Goal: Task Accomplishment & Management: Manage account settings

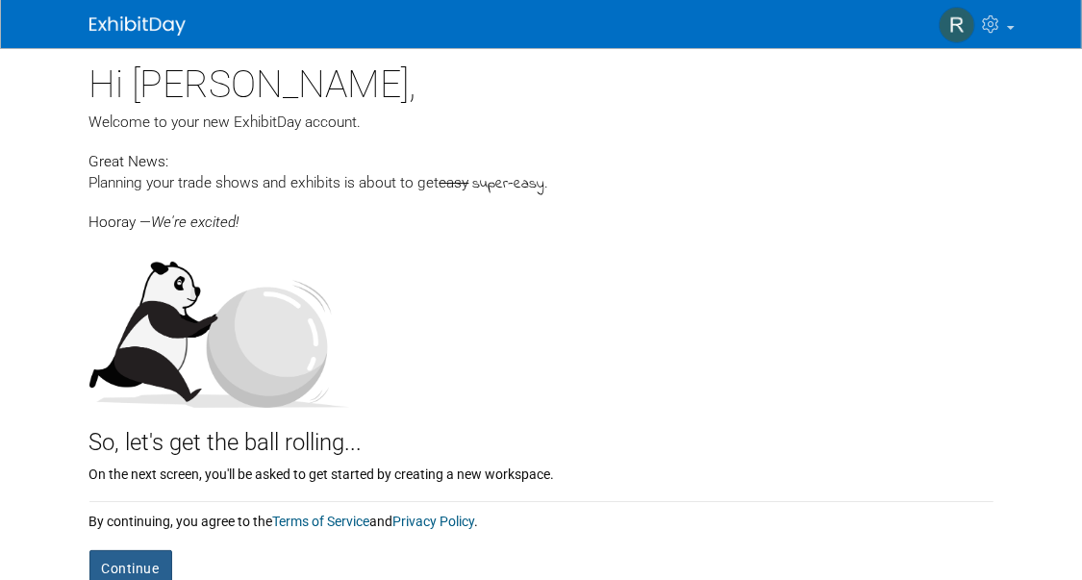
click at [118, 563] on button "Continue" at bounding box center [130, 568] width 83 height 37
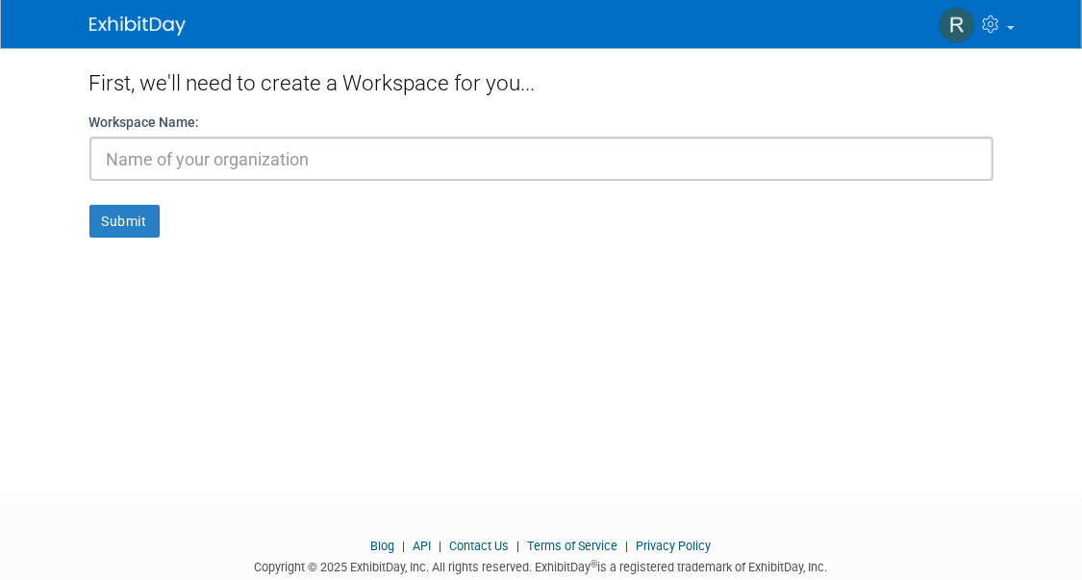
click at [218, 162] on input "text" at bounding box center [541, 159] width 904 height 44
type input "Veracyte"
click at [117, 223] on button "Submit" at bounding box center [124, 221] width 70 height 33
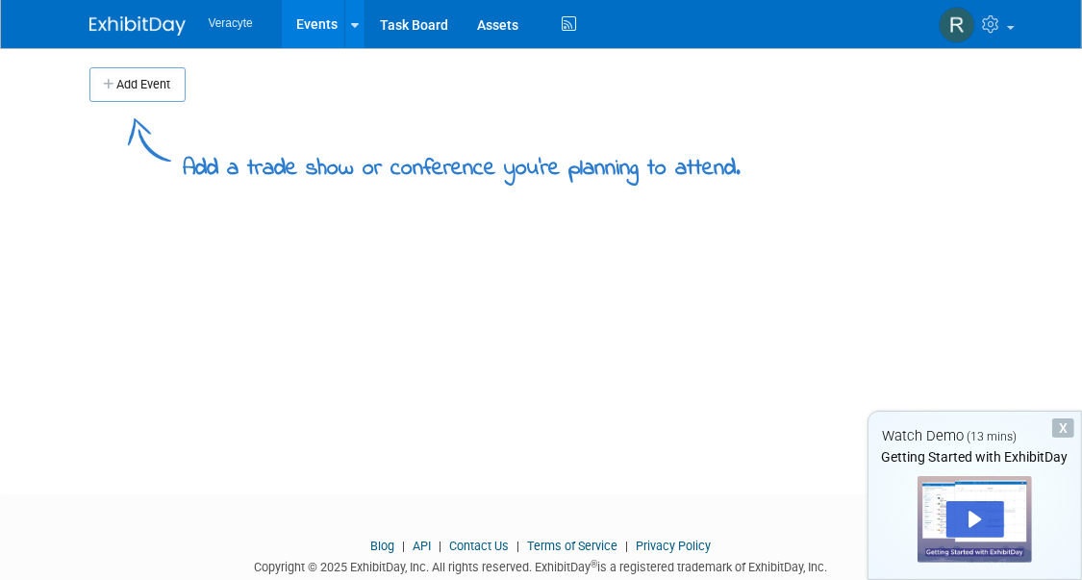
drag, startPoint x: 1012, startPoint y: 26, endPoint x: 957, endPoint y: 317, distance: 296.6
click at [957, 317] on div "Add Event Add a trade show or conference you're planning to attend. New Event D…" at bounding box center [541, 254] width 933 height 412
click at [956, 33] on img at bounding box center [957, 25] width 37 height 37
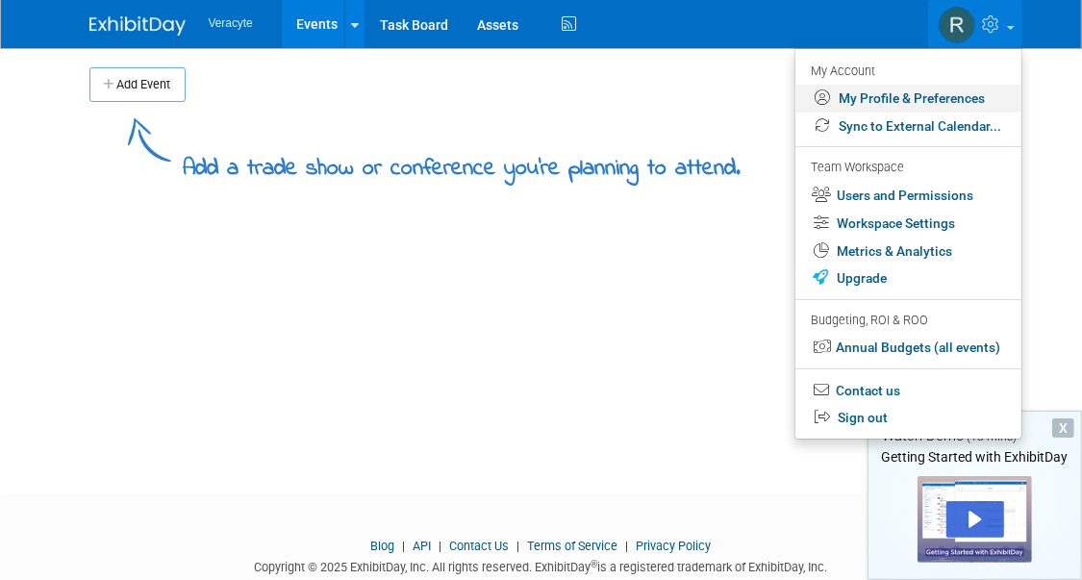
click at [853, 95] on link "My Profile & Preferences" at bounding box center [909, 99] width 226 height 28
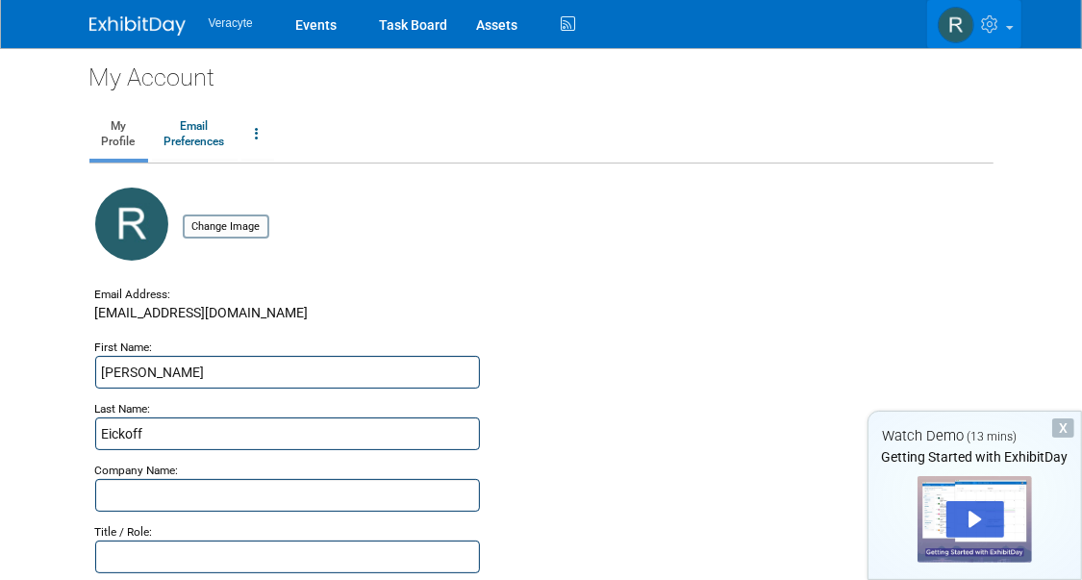
click at [952, 20] on img at bounding box center [956, 25] width 37 height 37
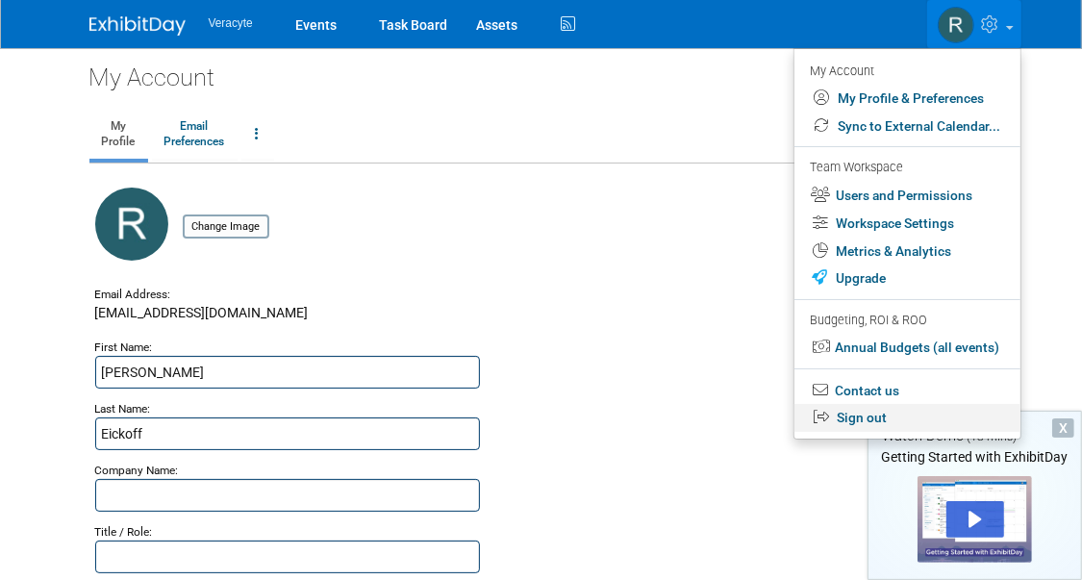
click at [861, 416] on link "Sign out" at bounding box center [908, 418] width 226 height 28
